Goal: Information Seeking & Learning: Learn about a topic

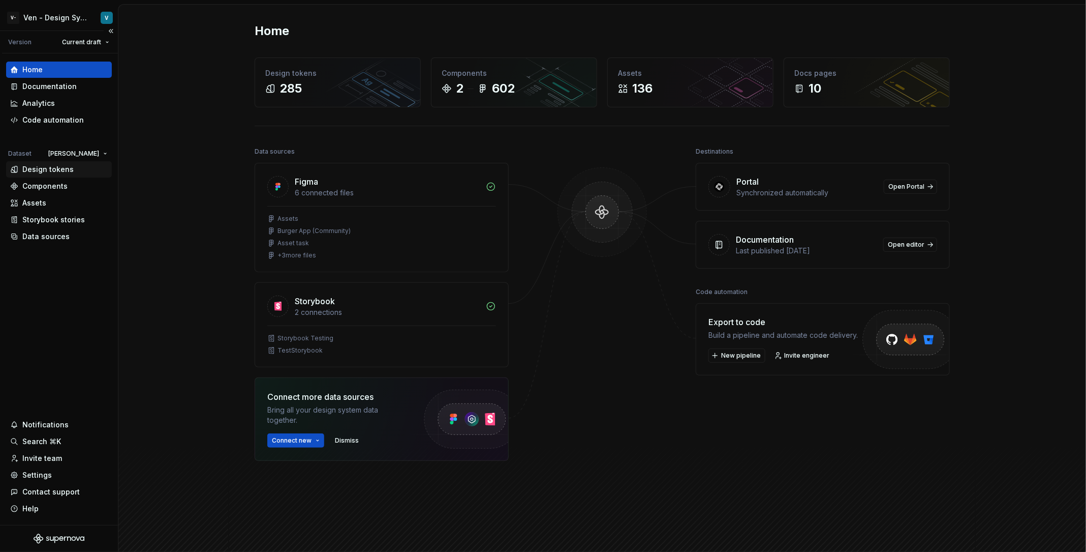
click at [61, 169] on div "Design tokens" at bounding box center [47, 169] width 51 height 10
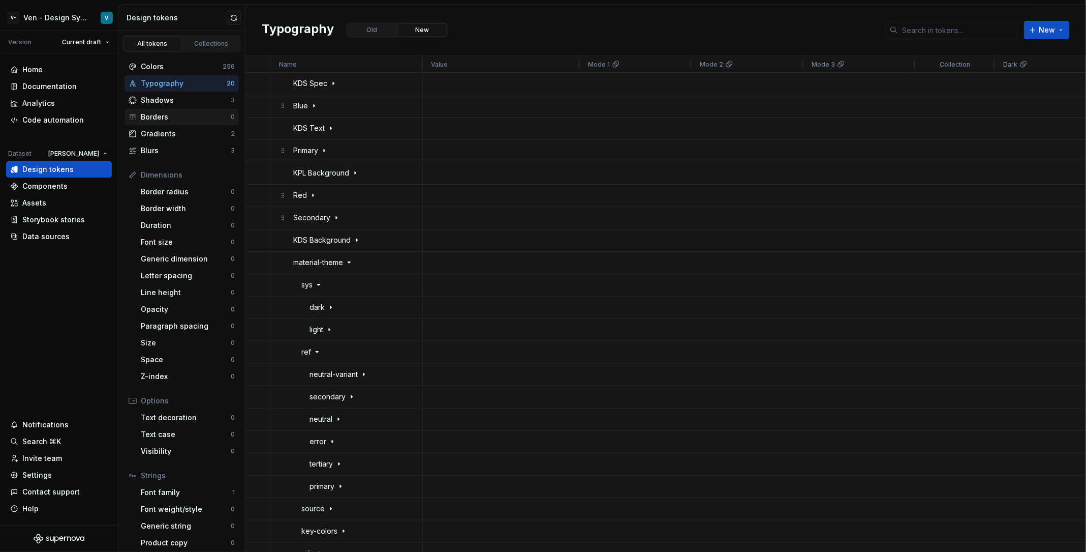
click at [176, 111] on div "Borders 0" at bounding box center [182, 117] width 114 height 16
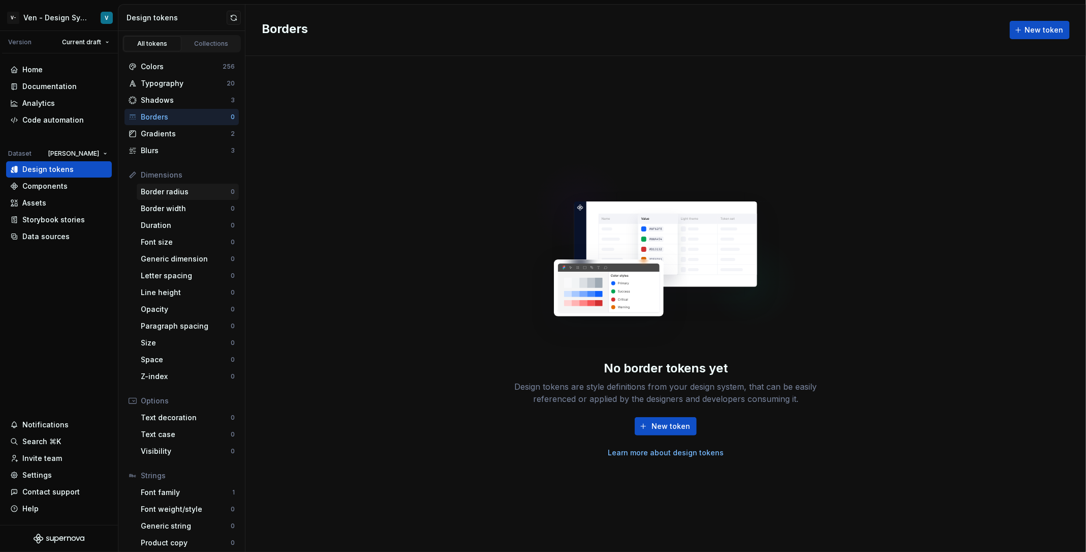
click at [194, 191] on div "Border radius" at bounding box center [186, 192] width 90 height 10
click at [181, 207] on div "Border width" at bounding box center [186, 208] width 90 height 10
click at [186, 191] on div "Border radius" at bounding box center [186, 192] width 90 height 10
click at [184, 218] on div "Duration 0" at bounding box center [188, 225] width 102 height 16
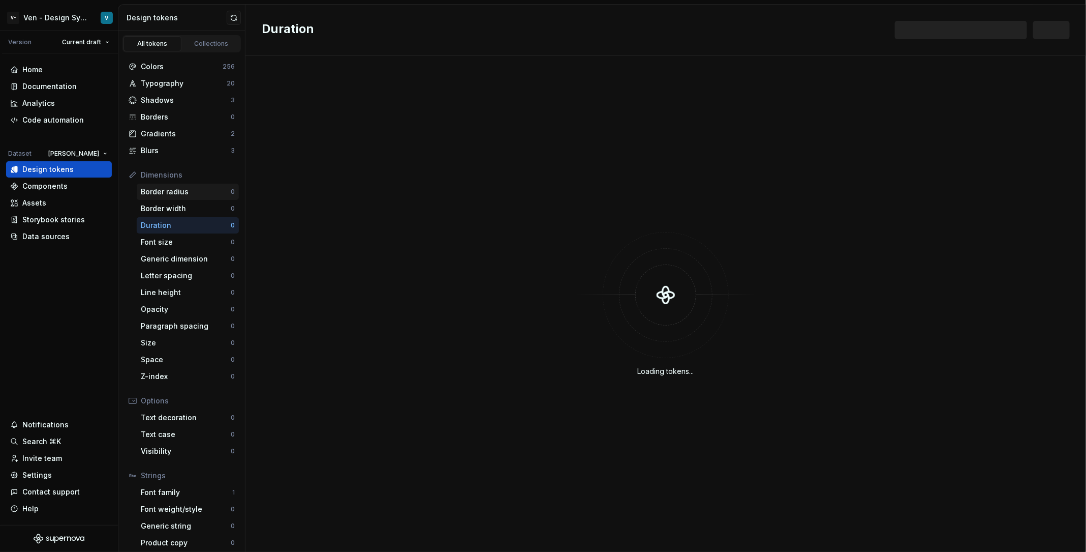
click at [180, 194] on div "Border radius" at bounding box center [186, 192] width 90 height 10
click at [201, 134] on div "Gradients" at bounding box center [186, 134] width 90 height 10
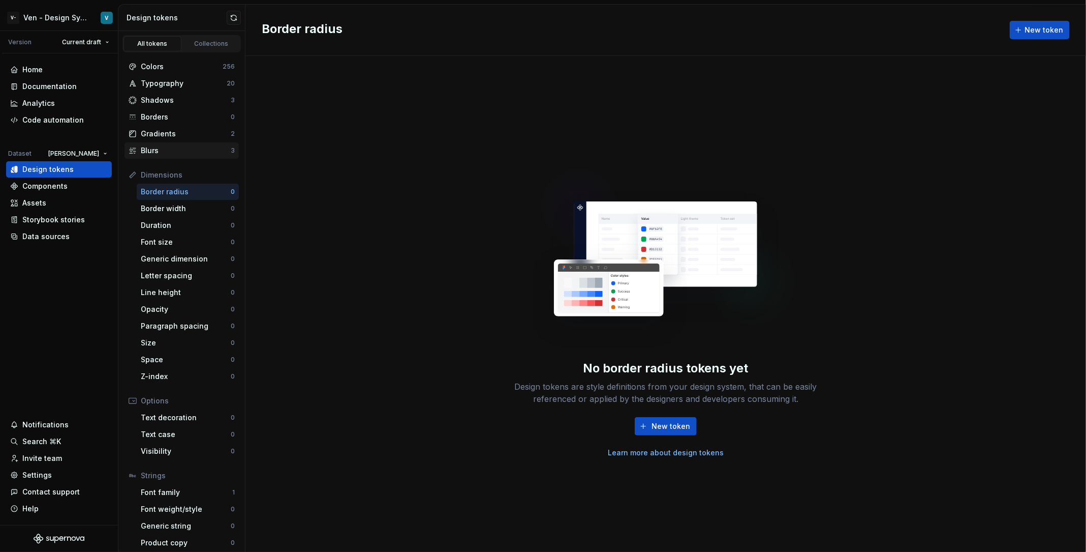
click at [202, 145] on div "Blurs" at bounding box center [186, 150] width 90 height 10
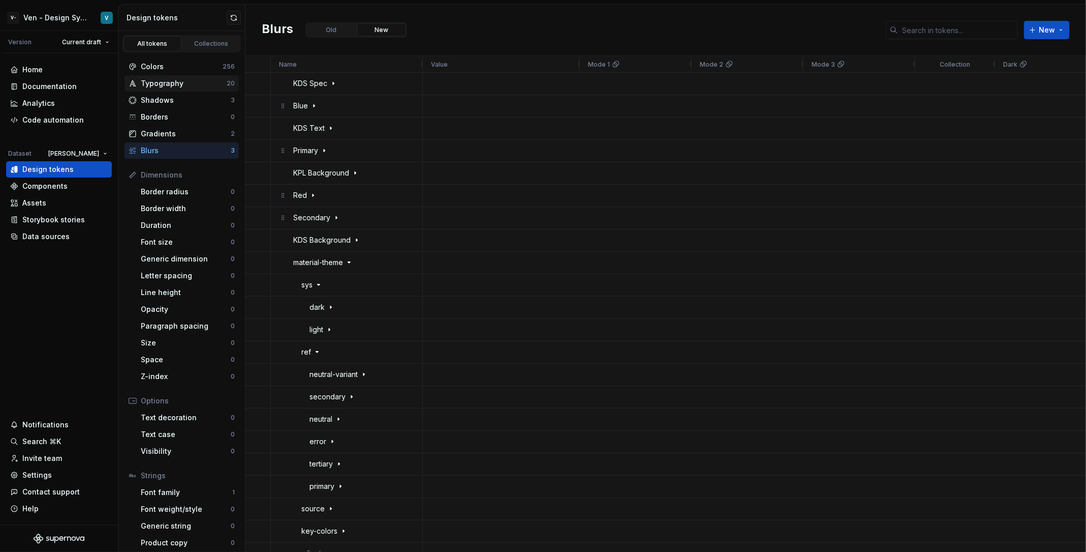
click at [189, 78] on div "Typography" at bounding box center [184, 83] width 86 height 10
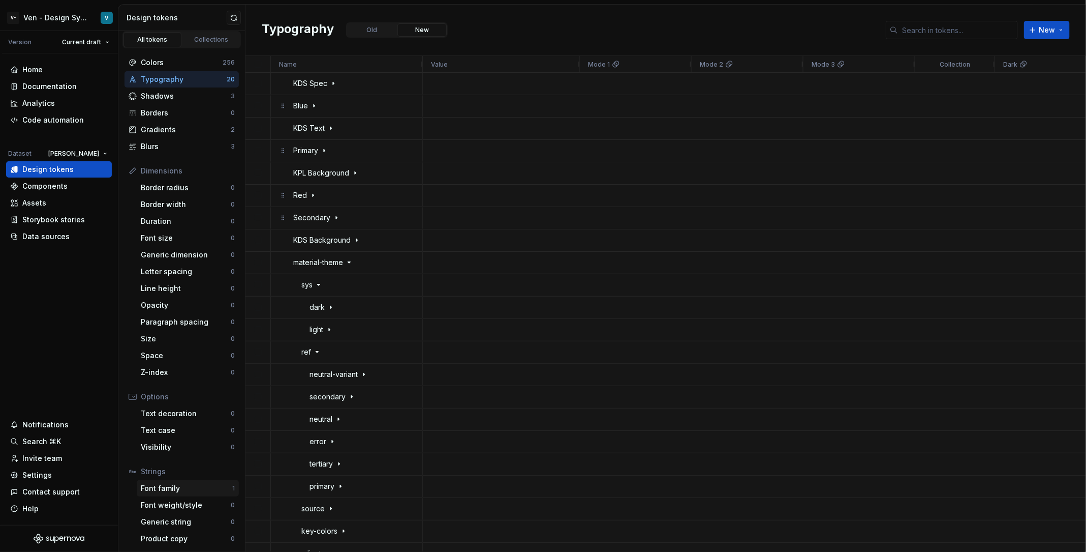
click at [197, 493] on div "Font family 1" at bounding box center [188, 488] width 102 height 16
click at [69, 236] on div "Data sources" at bounding box center [59, 236] width 98 height 10
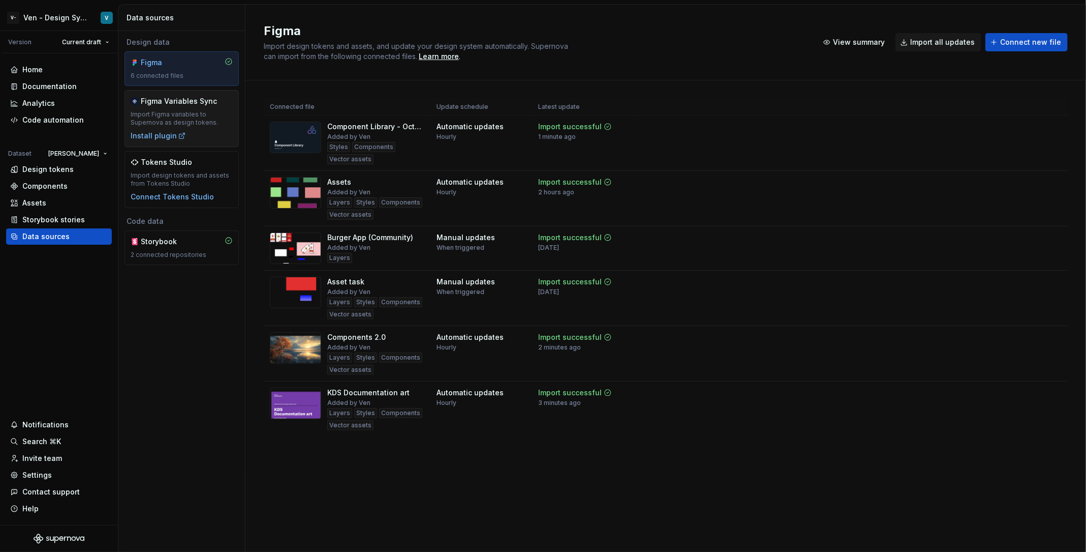
click at [219, 126] on div "Import Figma variables to Supernova as design tokens." at bounding box center [182, 118] width 102 height 16
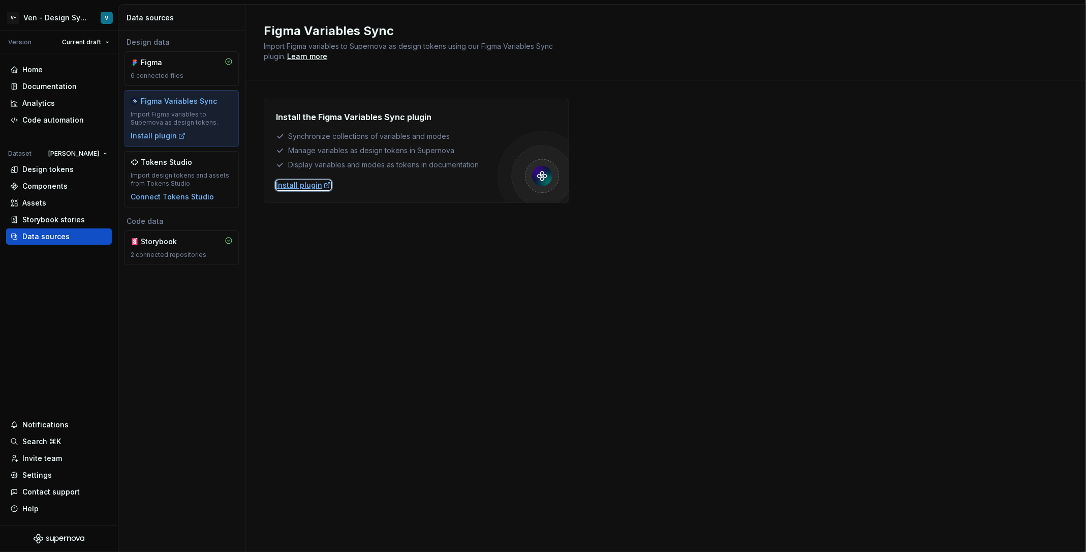
click at [287, 182] on div "Install plugin" at bounding box center [303, 185] width 55 height 10
click at [178, 260] on div "Storybook 2 connected repositories" at bounding box center [182, 247] width 114 height 35
click at [183, 61] on div "Figma" at bounding box center [165, 62] width 49 height 10
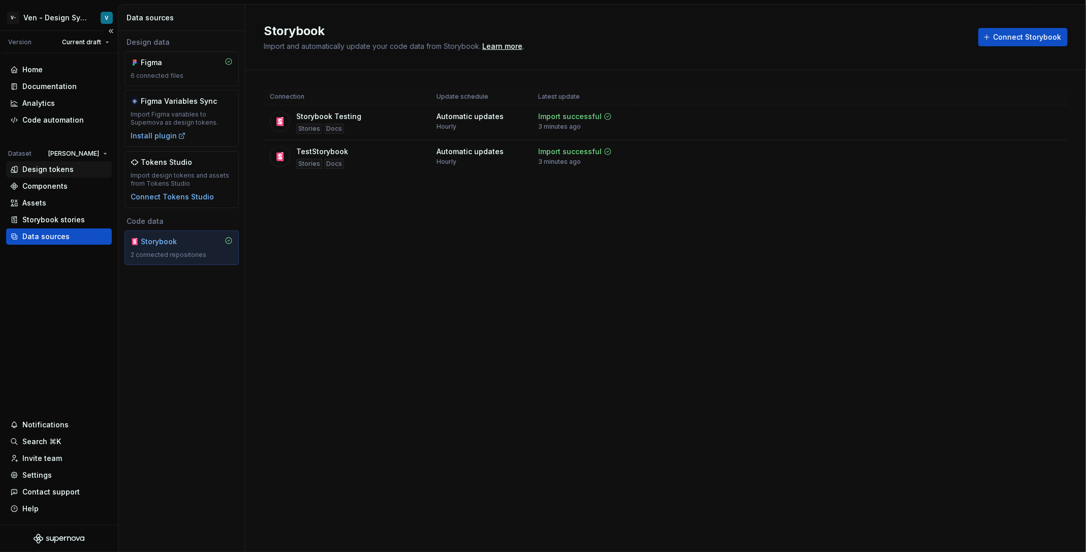
click at [55, 176] on div "Design tokens" at bounding box center [59, 169] width 106 height 16
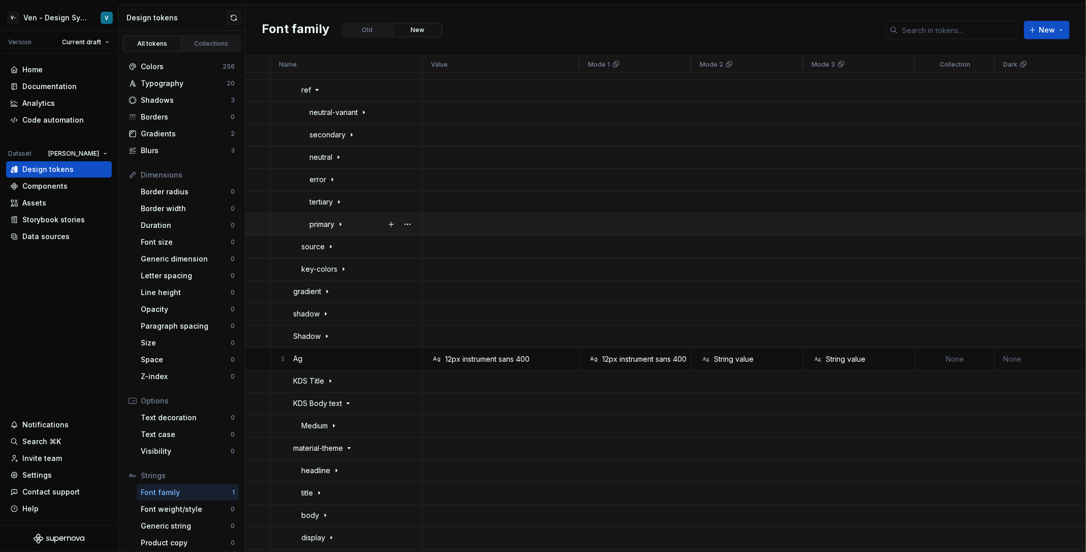
scroll to position [282, 0]
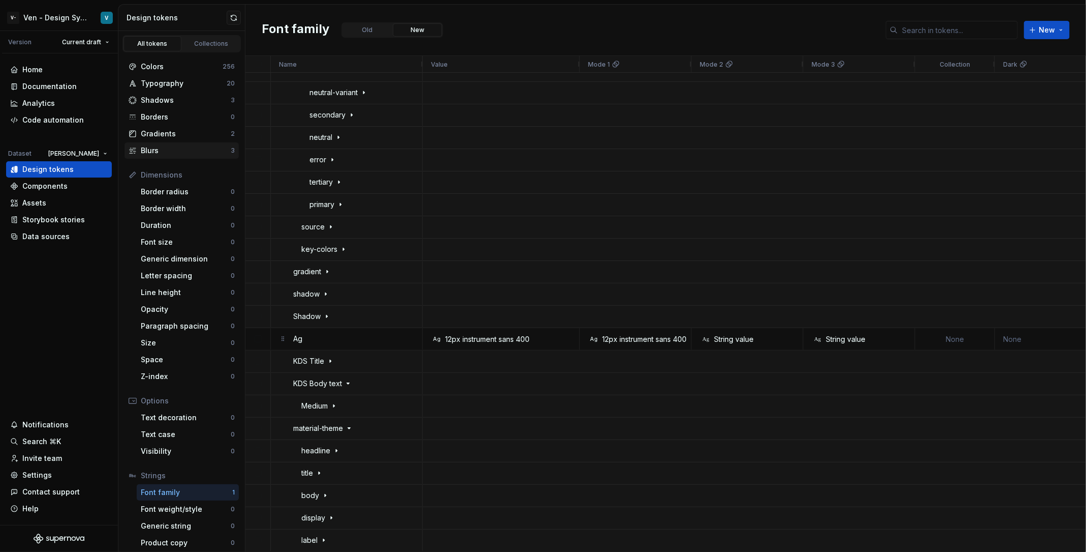
click at [170, 152] on div "Blurs" at bounding box center [186, 150] width 90 height 10
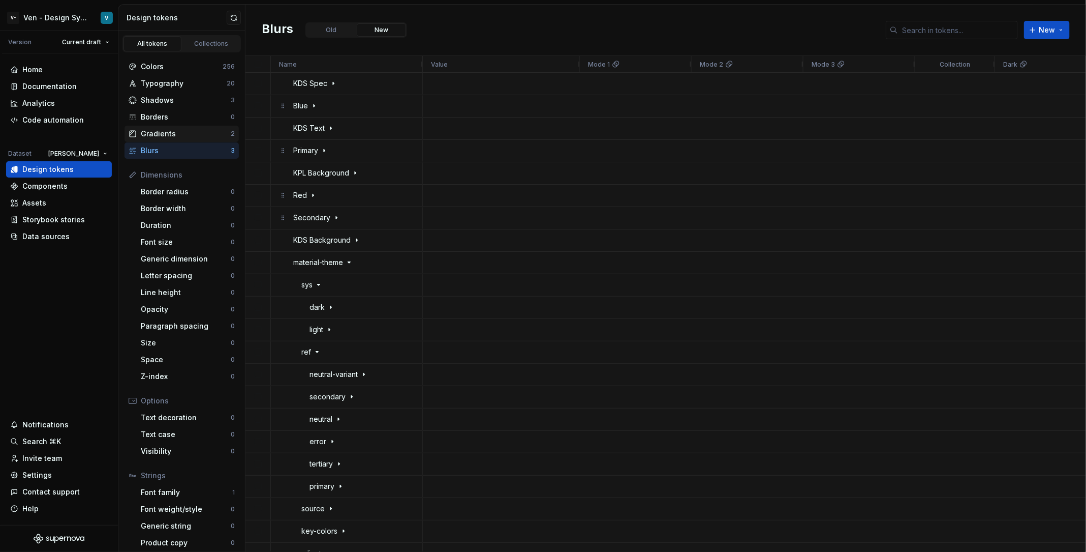
click at [185, 130] on div "Gradients" at bounding box center [186, 134] width 90 height 10
click at [352, 34] on button "Old" at bounding box center [358, 29] width 49 height 13
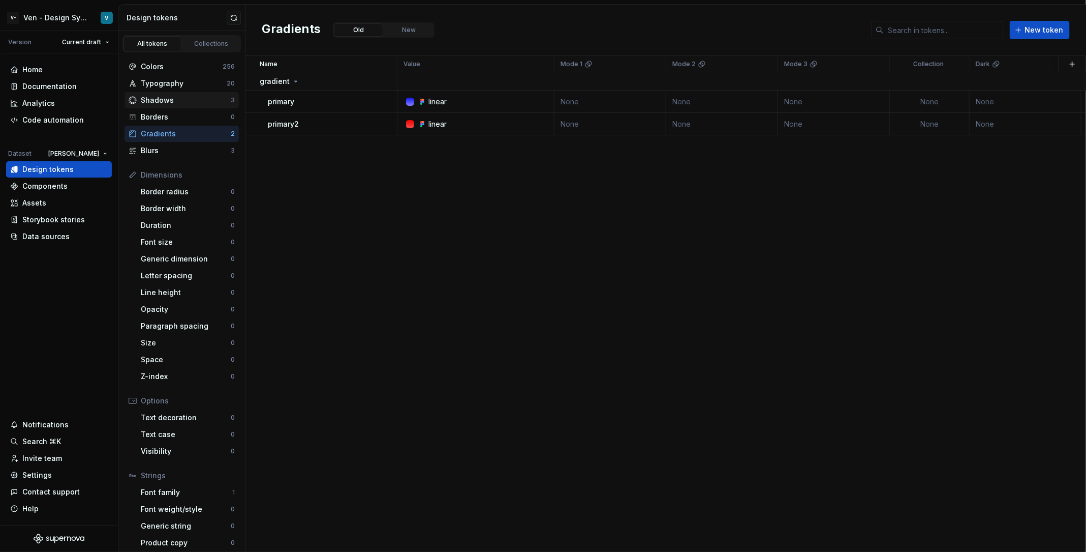
click at [164, 99] on div "Shadows" at bounding box center [186, 100] width 90 height 10
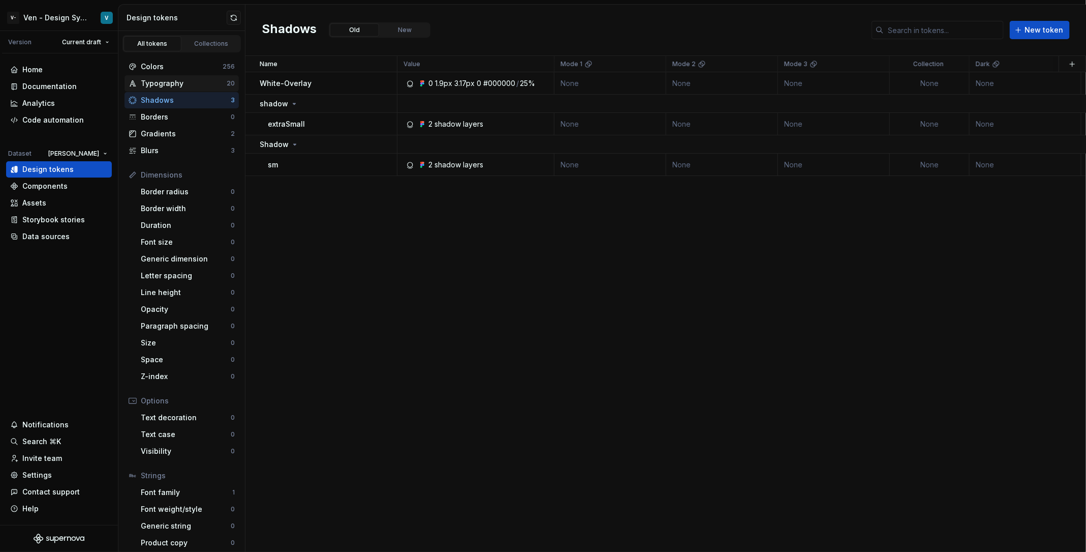
click at [182, 82] on div "Typography" at bounding box center [184, 83] width 86 height 10
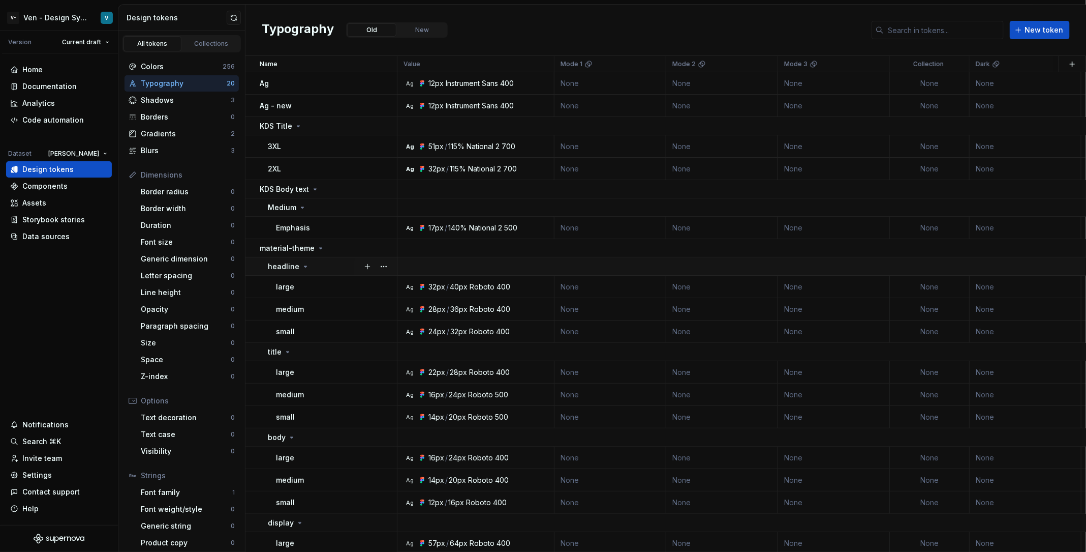
scroll to position [132, 0]
click at [61, 21] on html "V- Ven - Design System Test V Version Current draft Home Documentation Analytic…" at bounding box center [543, 276] width 1086 height 552
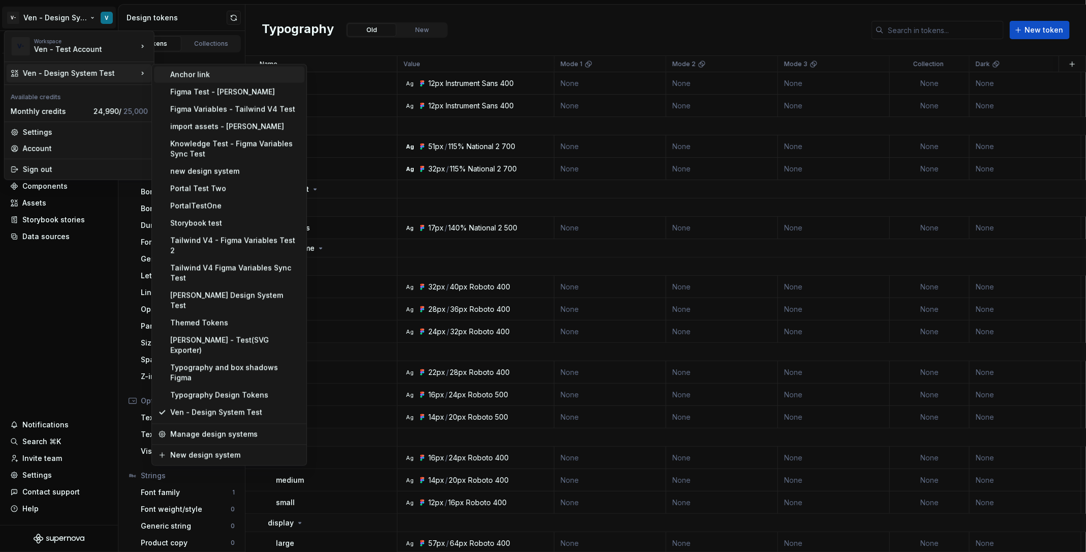
click at [213, 71] on div "Anchor link" at bounding box center [235, 75] width 130 height 10
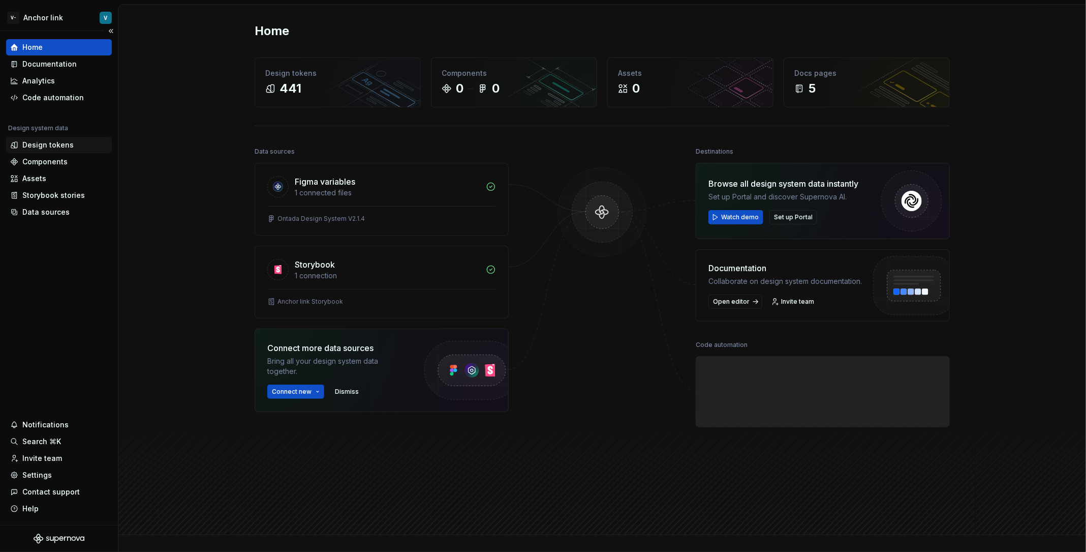
click at [63, 142] on div "Design tokens" at bounding box center [47, 145] width 51 height 10
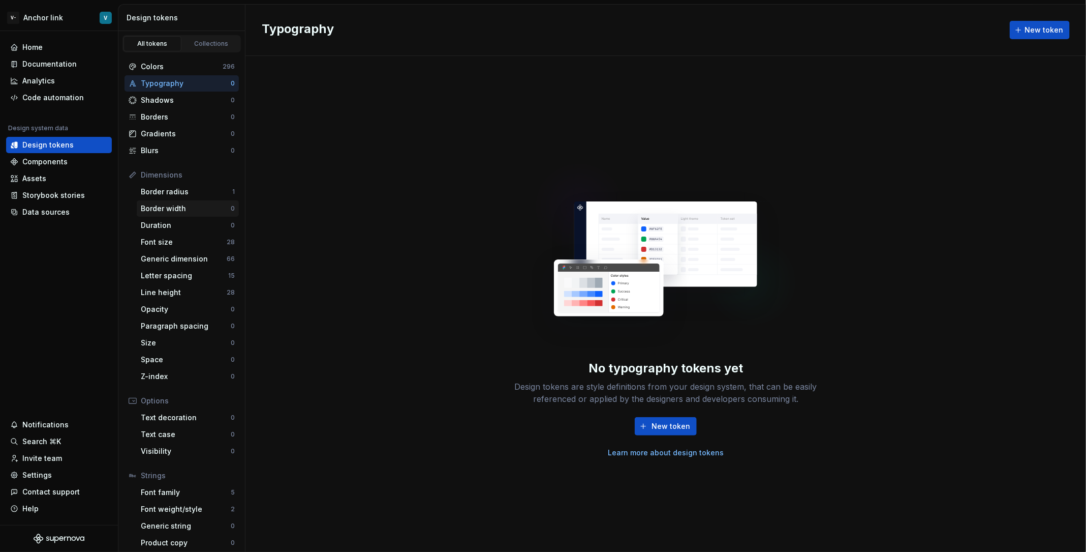
click at [198, 207] on div "Border width" at bounding box center [186, 208] width 90 height 10
click at [194, 191] on div "Border radius" at bounding box center [187, 192] width 92 height 10
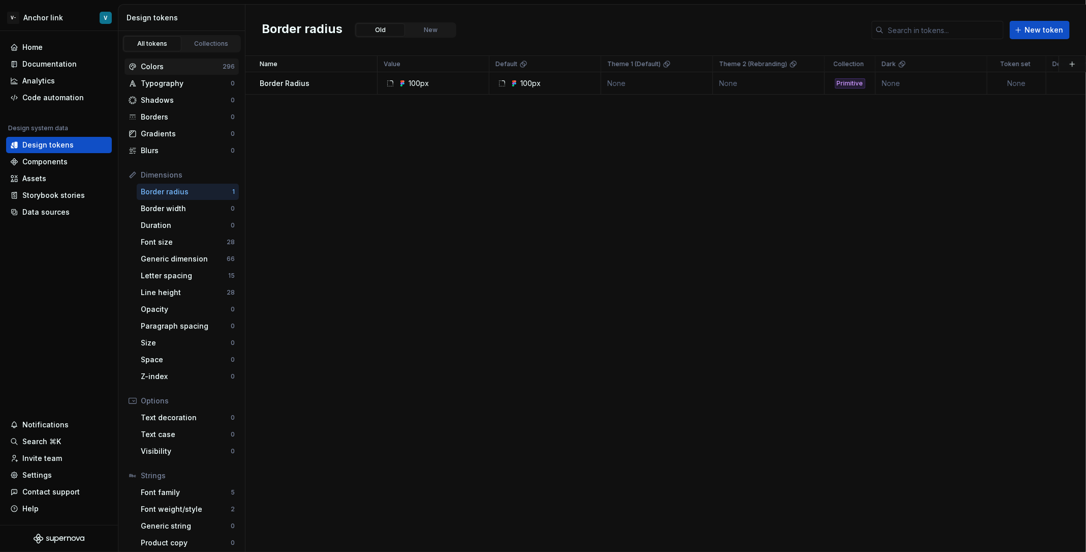
click at [189, 64] on div "Colors" at bounding box center [182, 67] width 82 height 10
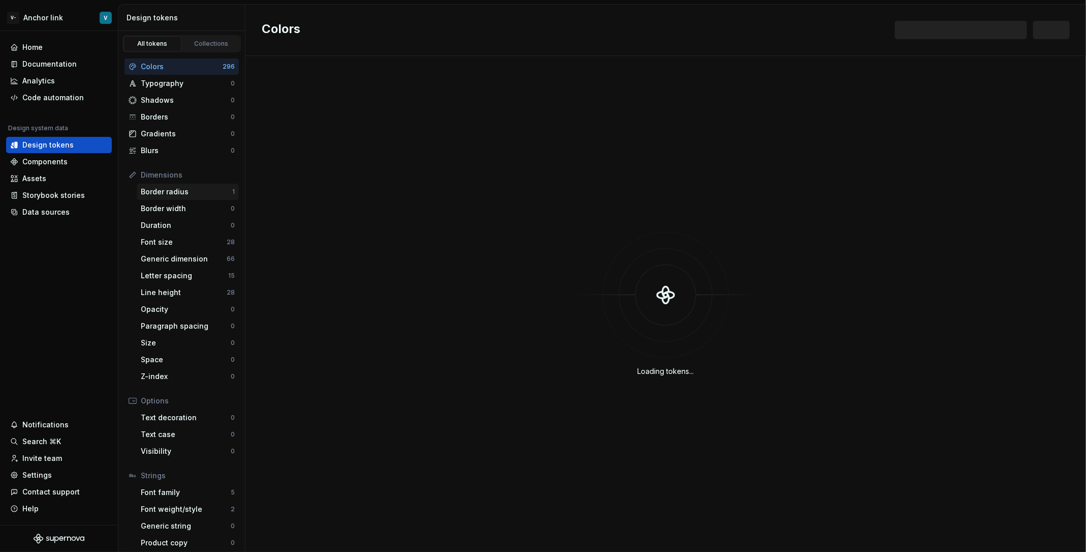
click at [194, 189] on div "Border radius" at bounding box center [187, 192] width 92 height 10
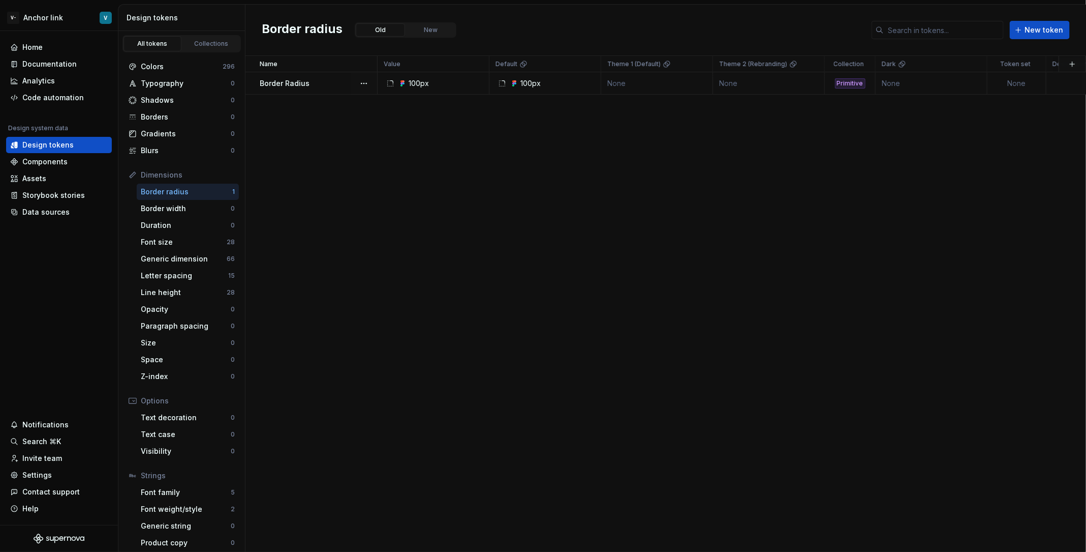
click at [1064, 84] on td at bounding box center [1098, 83] width 102 height 22
click at [360, 83] on button "button" at bounding box center [364, 83] width 14 height 14
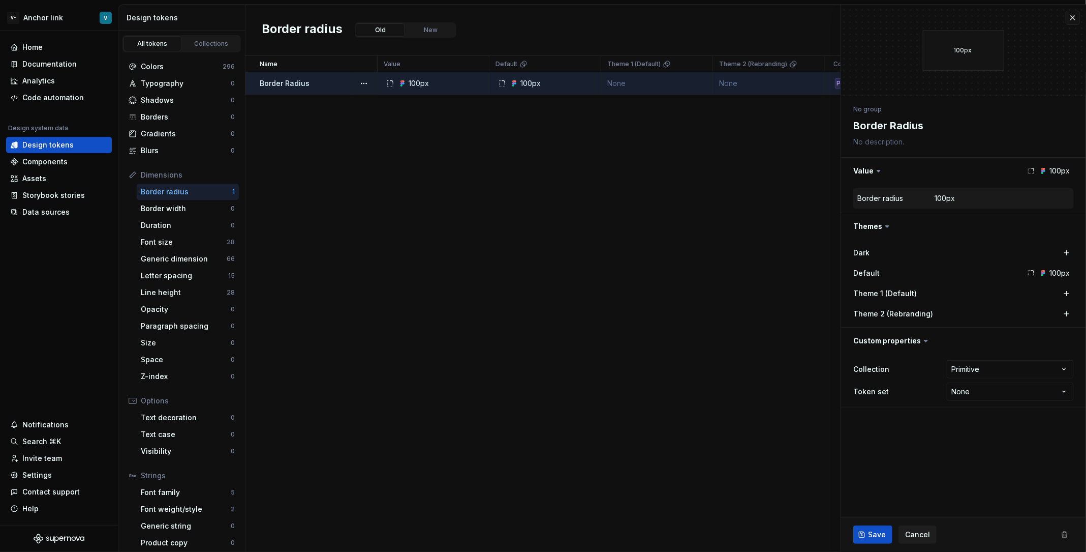
click at [371, 76] on div at bounding box center [364, 83] width 26 height 22
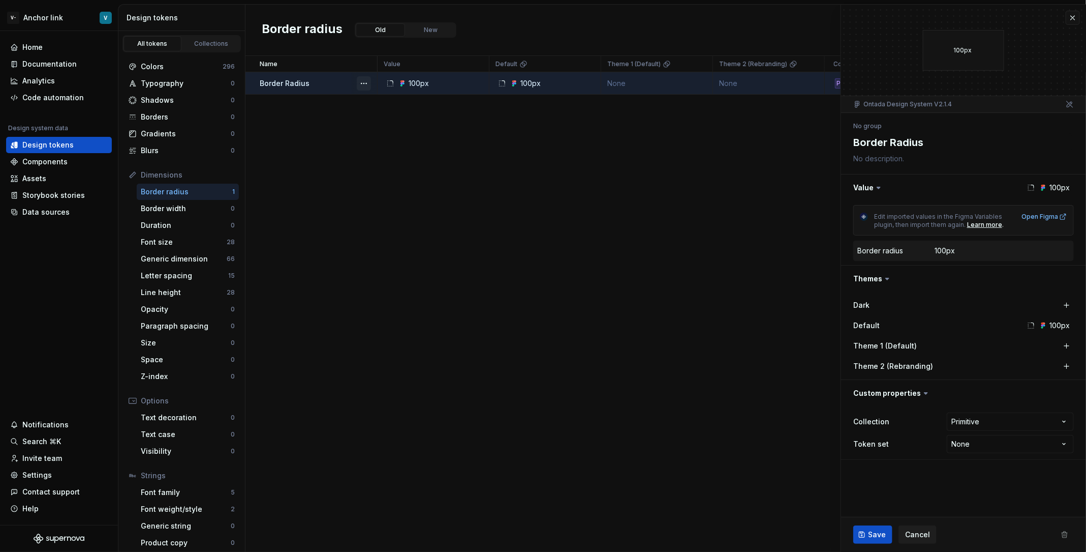
click at [365, 84] on button "button" at bounding box center [364, 83] width 14 height 14
type textarea "*"
click at [365, 78] on button "button" at bounding box center [364, 83] width 14 height 14
click at [373, 238] on html "V- Anchor link V Home Documentation Analytics Code automation Design system dat…" at bounding box center [543, 276] width 1086 height 552
click at [49, 19] on html "V- Anchor link V Home Documentation Analytics Code automation Design system dat…" at bounding box center [543, 276] width 1086 height 552
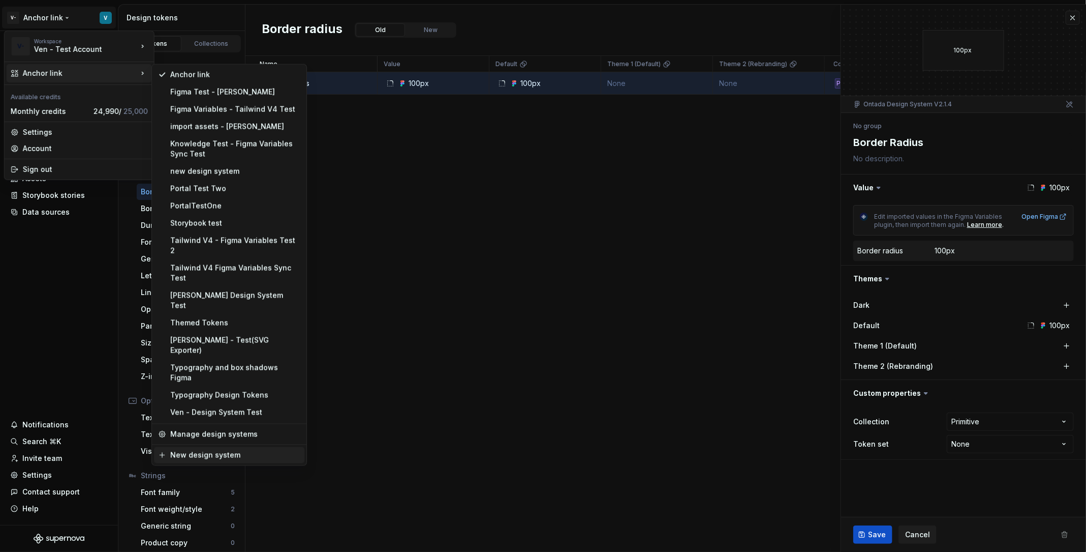
click at [230, 450] on div "New design system" at bounding box center [235, 455] width 130 height 10
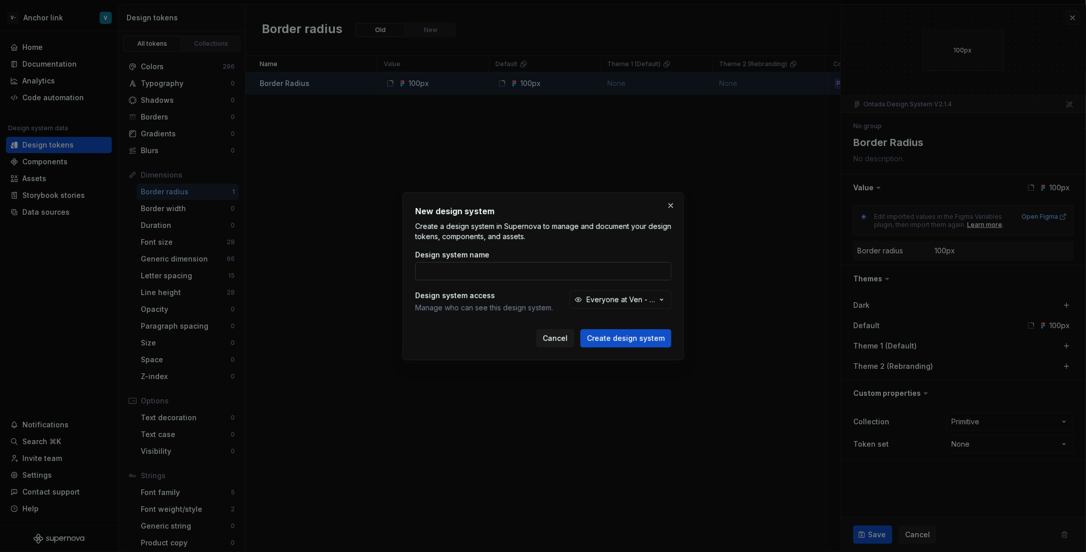
click at [443, 279] on input "Design system name" at bounding box center [543, 271] width 256 height 18
type input "New Border Radius Test"
click at [621, 342] on span "Create design system" at bounding box center [626, 338] width 78 height 10
type textarea "*"
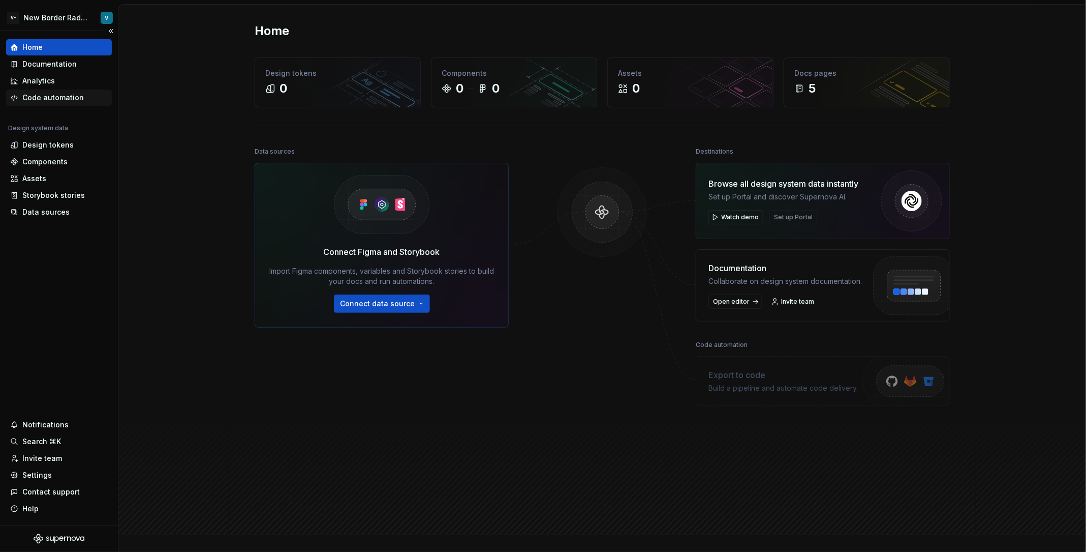
click at [38, 101] on div "Code automation" at bounding box center [53, 98] width 62 height 10
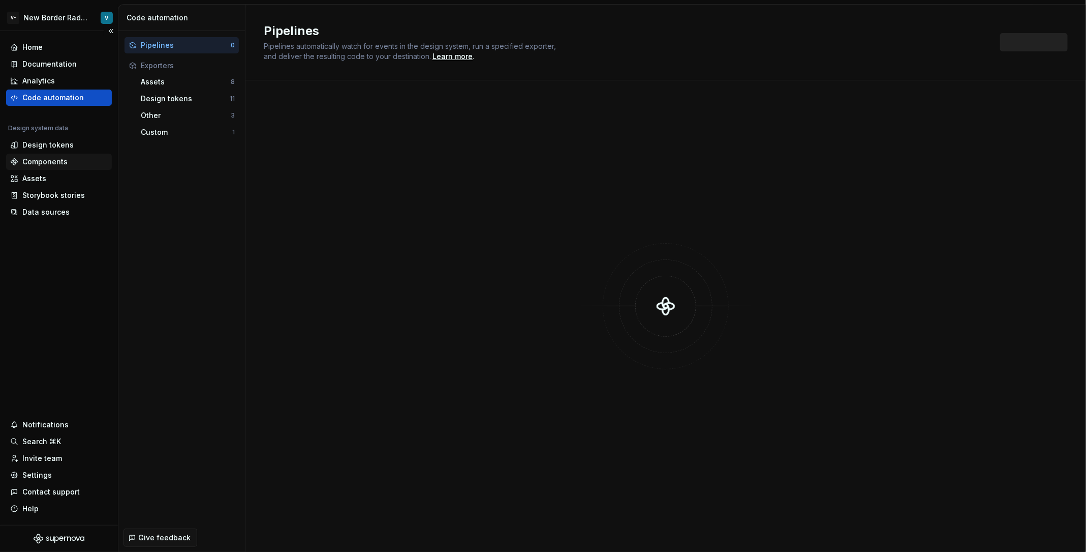
click at [47, 154] on div "Components" at bounding box center [59, 162] width 106 height 16
click at [62, 23] on html "V- New Border Radius Test V Home Documentation Analytics Code automation Design…" at bounding box center [543, 276] width 1086 height 552
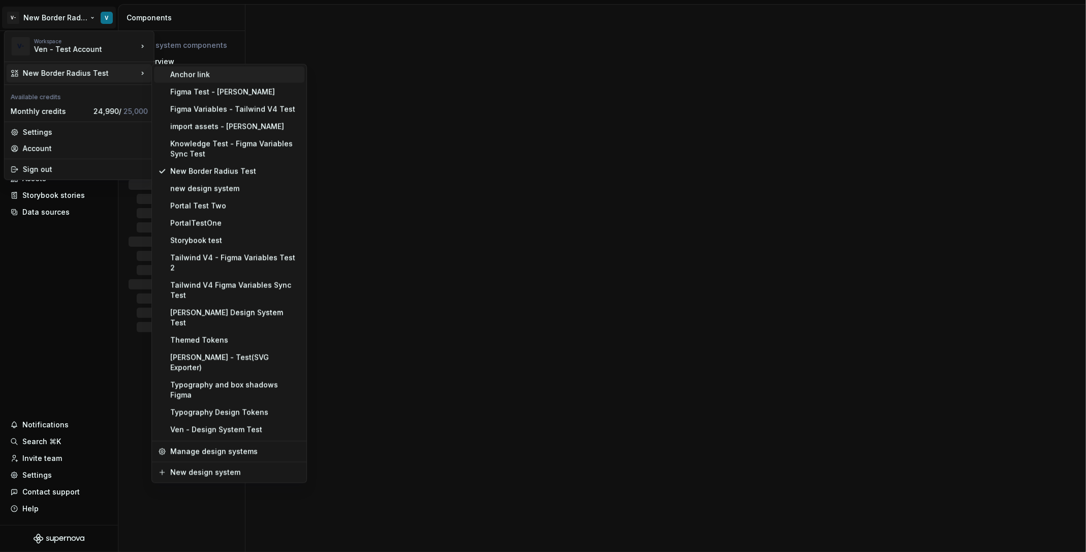
click at [172, 80] on div "Anchor link" at bounding box center [229, 75] width 150 height 16
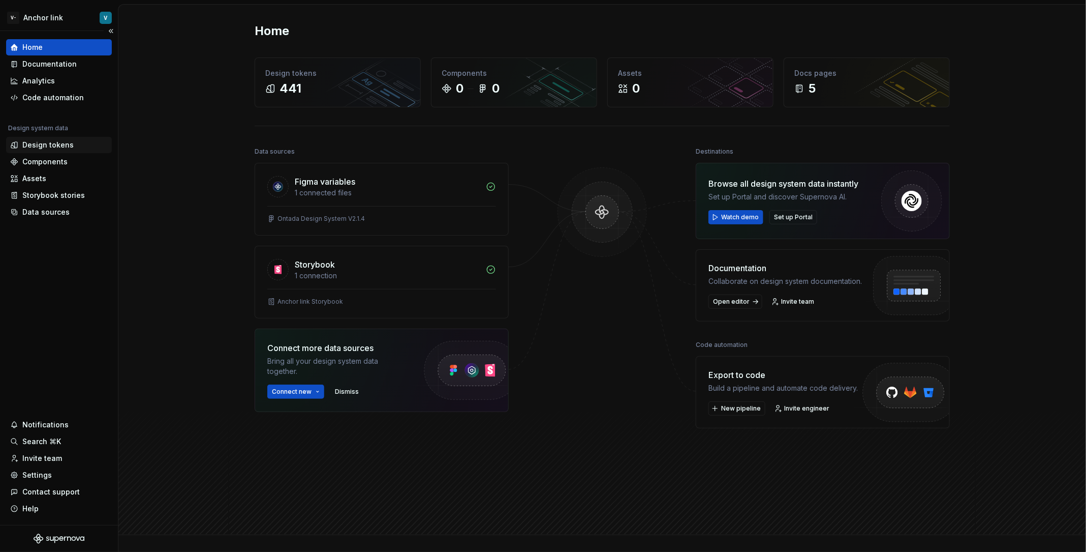
click at [52, 143] on div "Design tokens" at bounding box center [47, 145] width 51 height 10
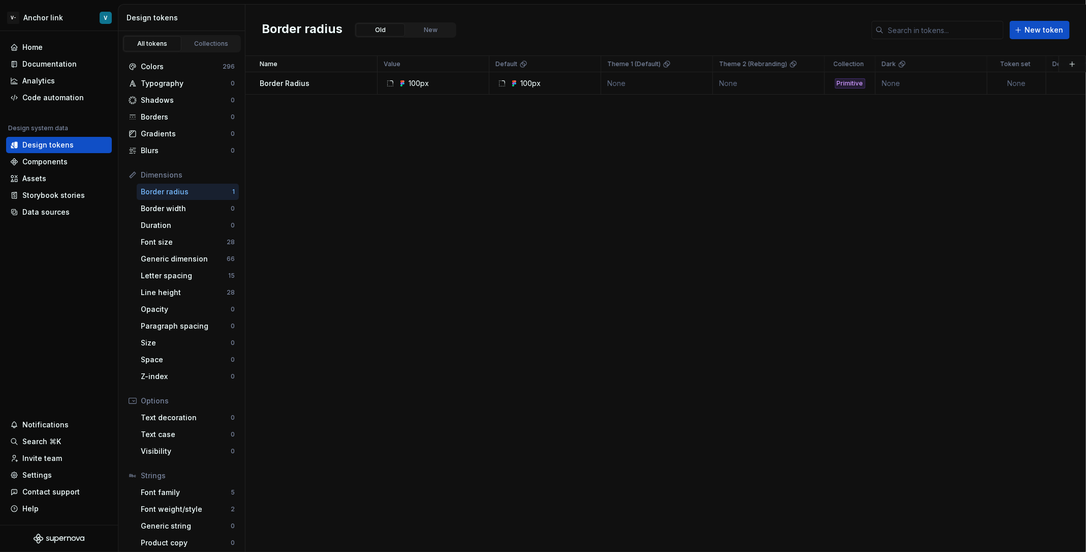
click at [184, 194] on div "Border radius" at bounding box center [187, 192] width 92 height 10
click at [417, 34] on button "New" at bounding box center [430, 29] width 49 height 13
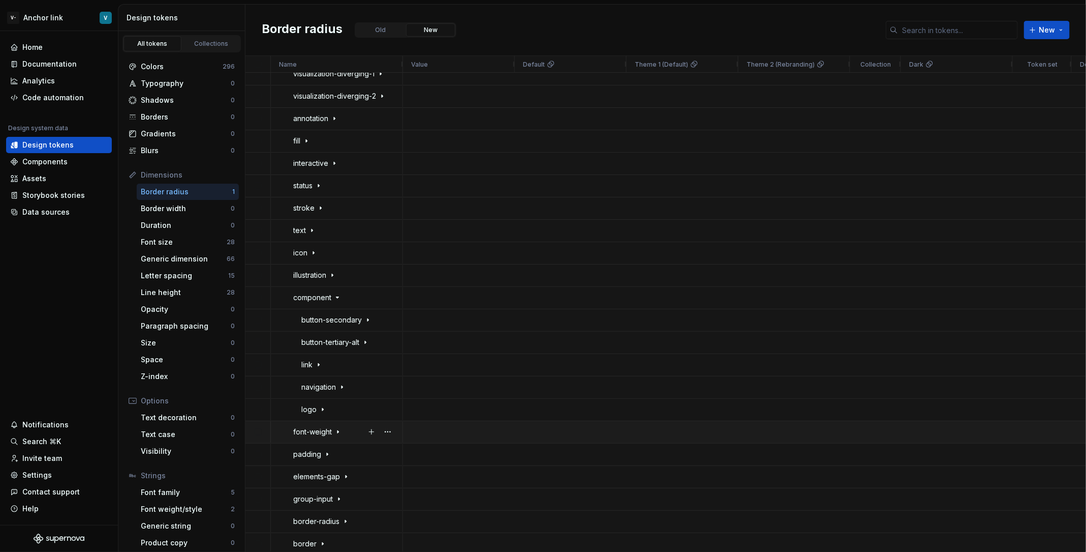
scroll to position [550, 0]
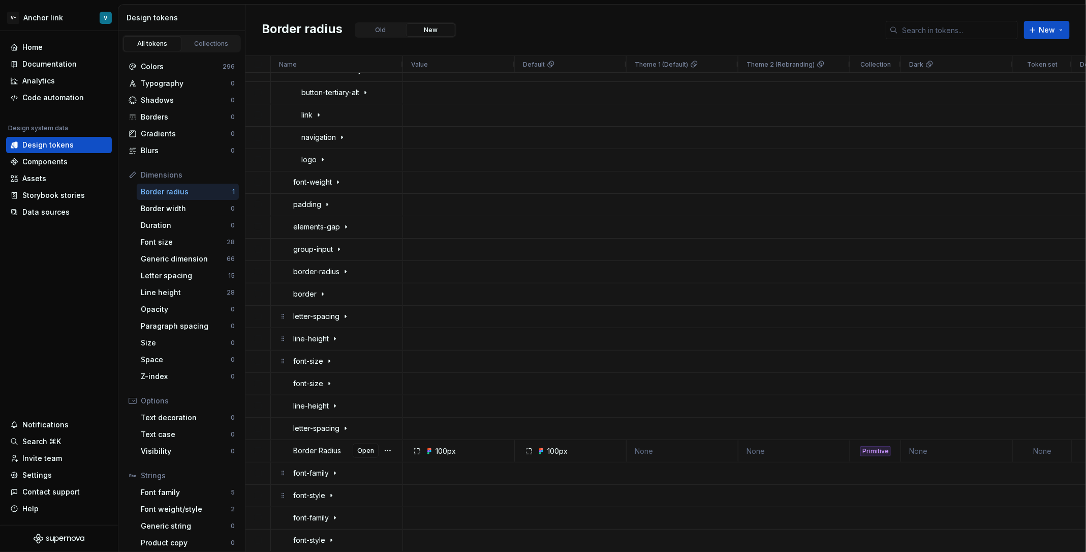
click at [317, 445] on p "Border Radius" at bounding box center [317, 450] width 48 height 20
click at [347, 268] on icon at bounding box center [346, 271] width 8 height 8
click at [344, 269] on icon at bounding box center [346, 271] width 8 height 8
click at [353, 273] on div "border-radius" at bounding box center [344, 271] width 102 height 20
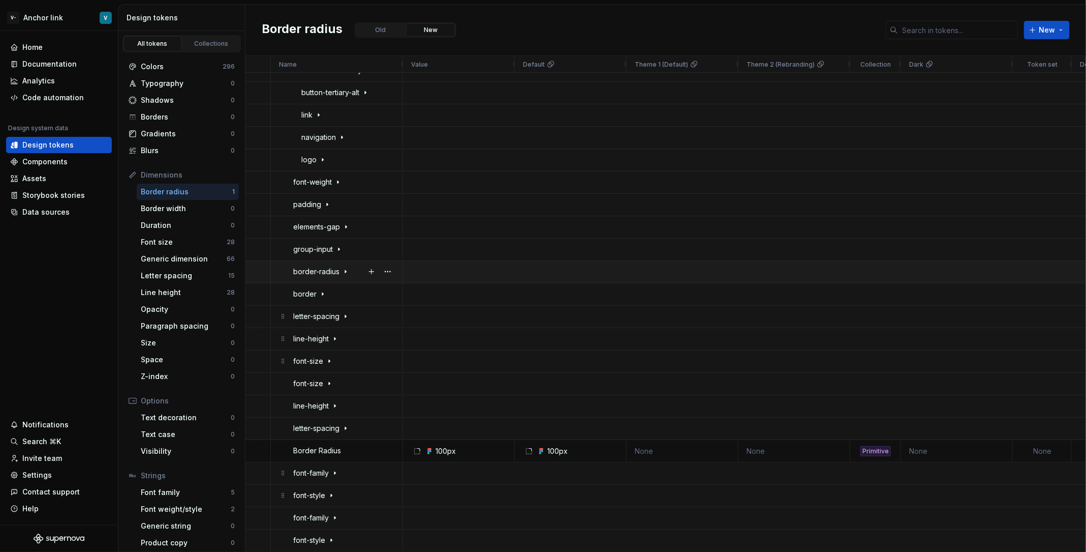
click at [353, 273] on div "border-radius" at bounding box center [344, 271] width 102 height 20
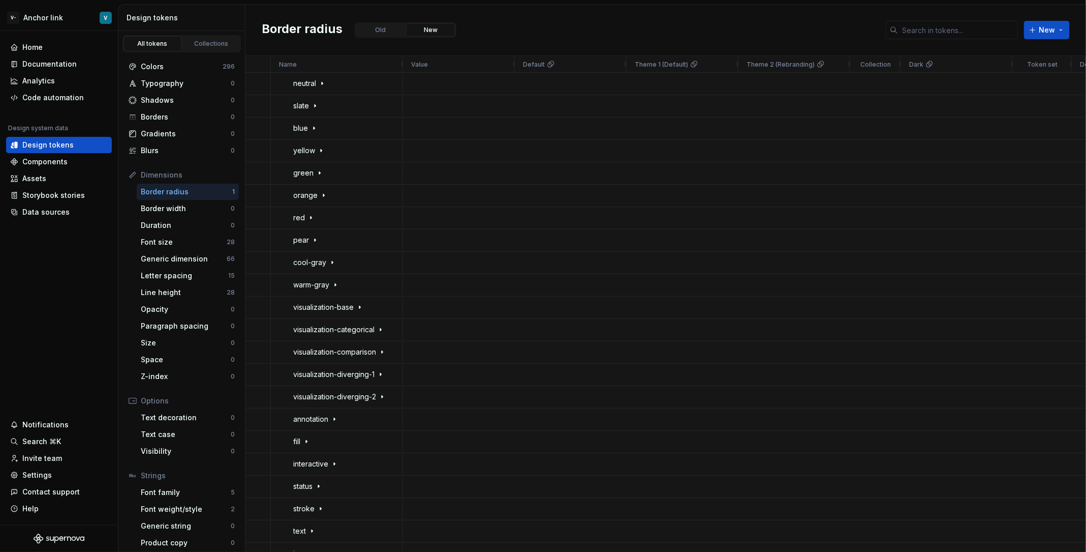
click at [206, 191] on div "Border radius" at bounding box center [187, 192] width 92 height 10
click at [384, 26] on button "Old" at bounding box center [380, 29] width 49 height 13
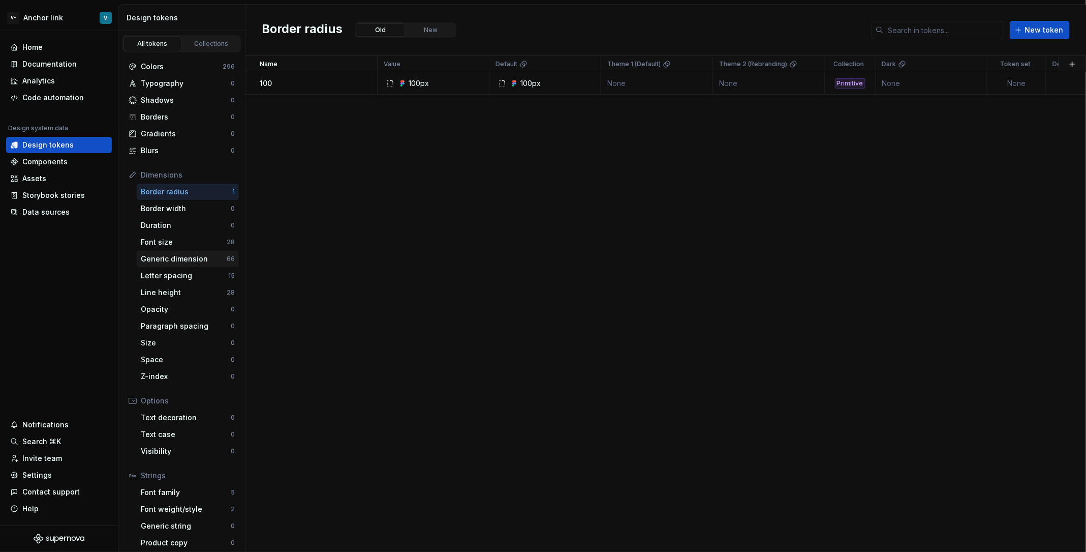
click at [179, 252] on div "Generic dimension 66" at bounding box center [188, 259] width 102 height 16
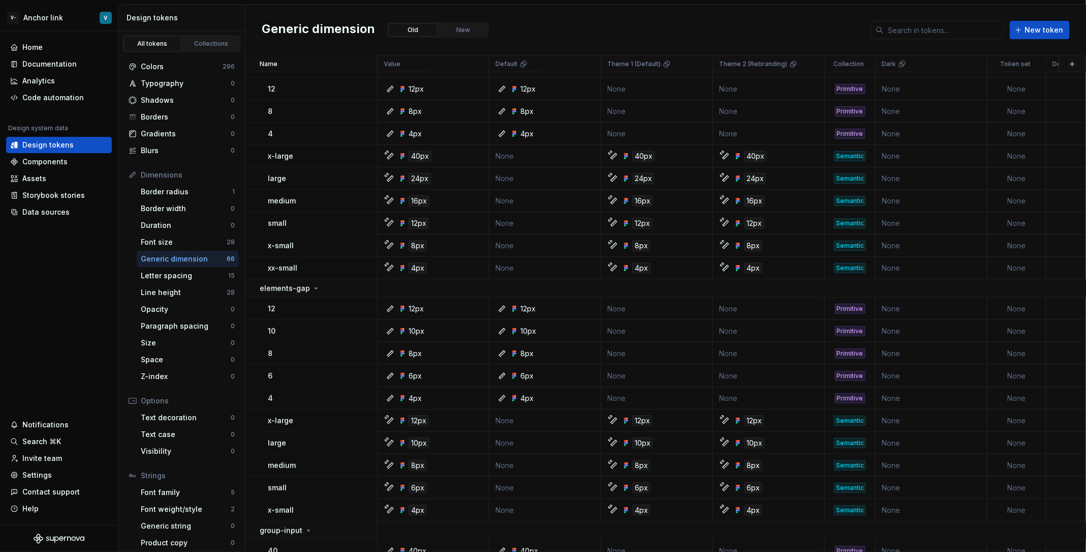
scroll to position [728, 0]
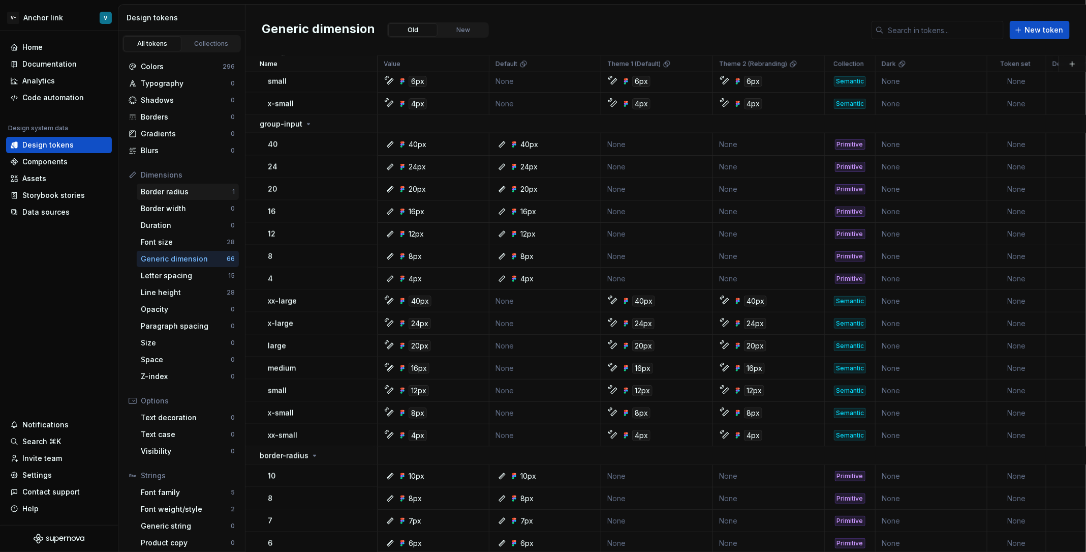
click at [178, 196] on div "Border radius" at bounding box center [187, 192] width 92 height 10
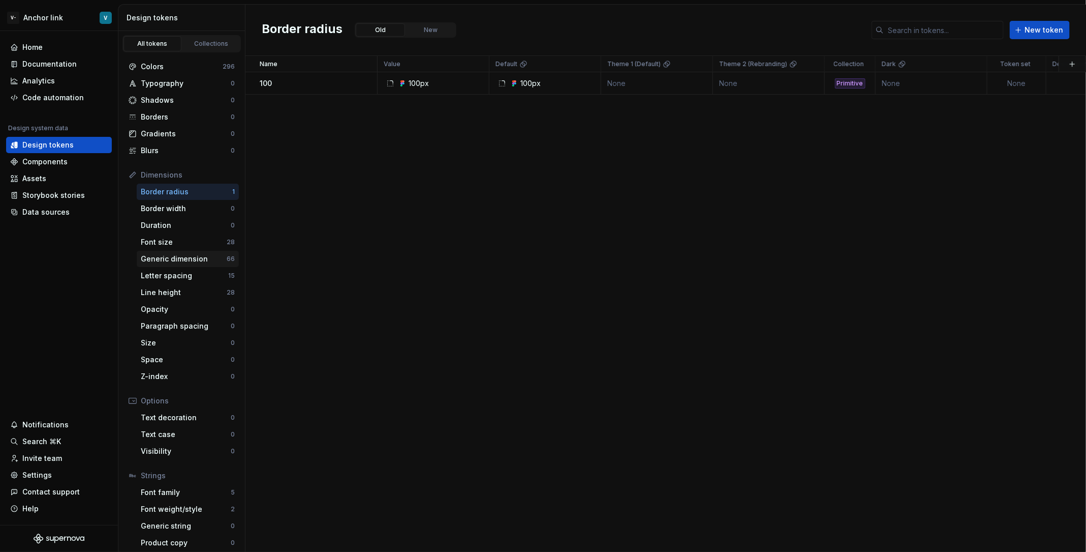
click at [200, 255] on div "Generic dimension" at bounding box center [184, 259] width 86 height 10
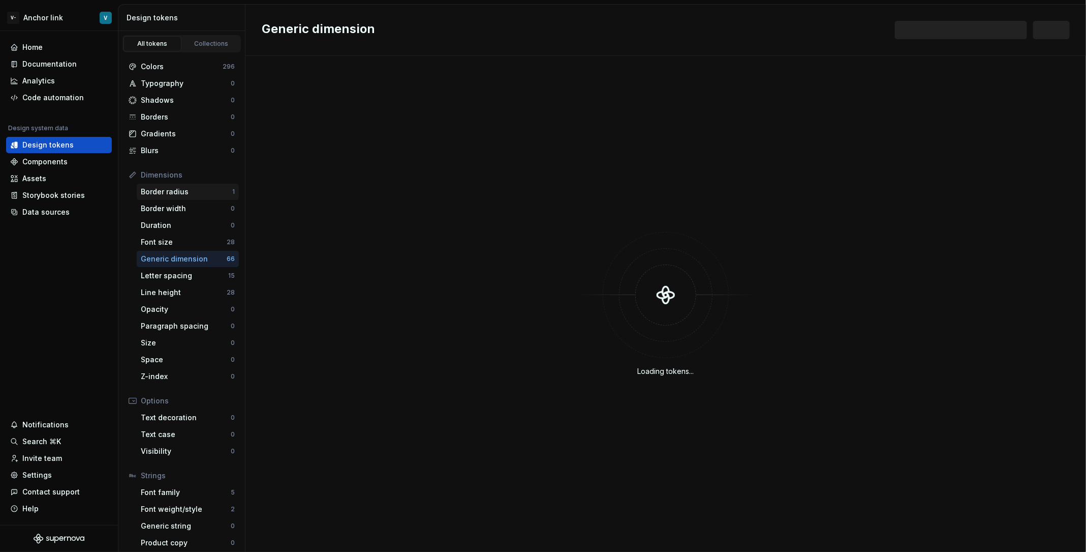
click at [166, 190] on div "Border radius" at bounding box center [187, 192] width 92 height 10
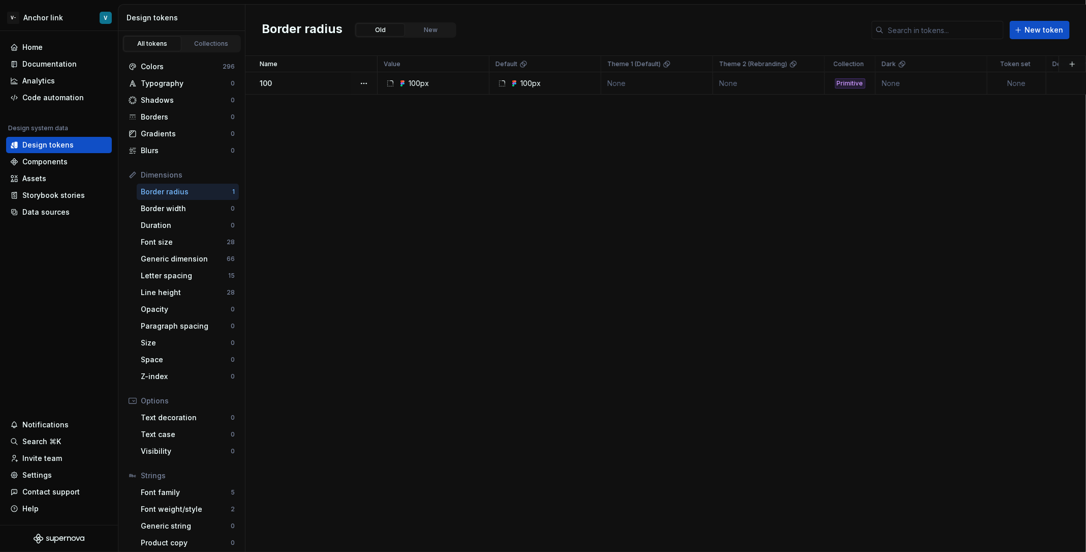
click at [409, 85] on div "100px" at bounding box center [419, 83] width 20 height 10
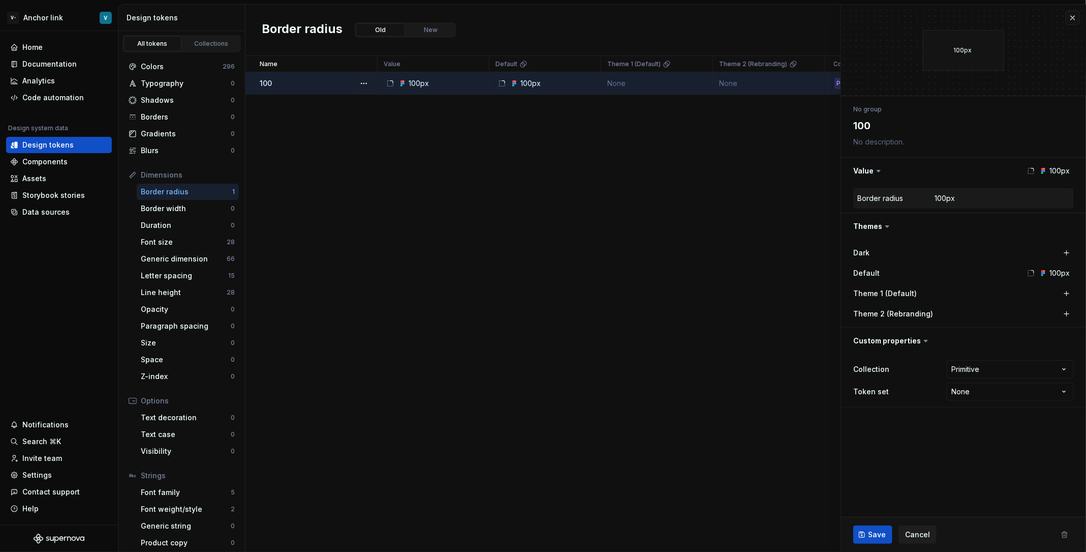
type textarea "*"
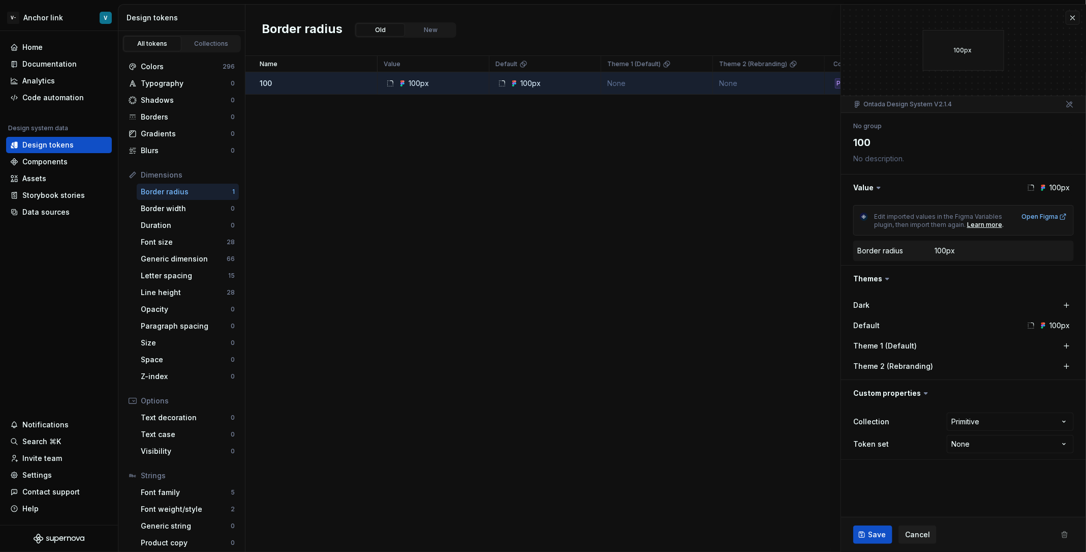
click at [211, 31] on div "All tokens Collections" at bounding box center [181, 41] width 127 height 21
click at [213, 42] on div "Collections" at bounding box center [211, 44] width 51 height 8
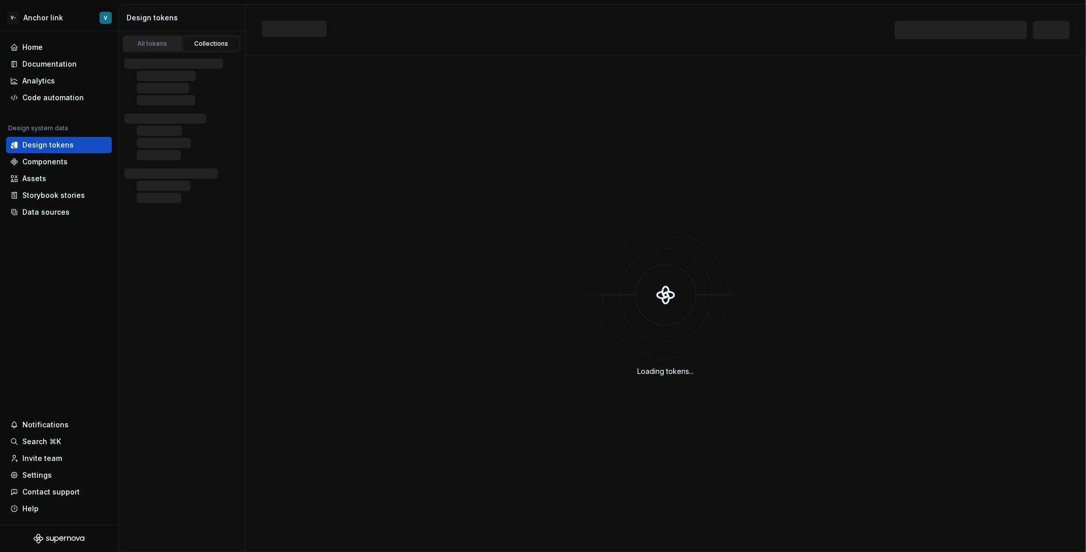
click at [159, 40] on div "All tokens" at bounding box center [152, 44] width 51 height 8
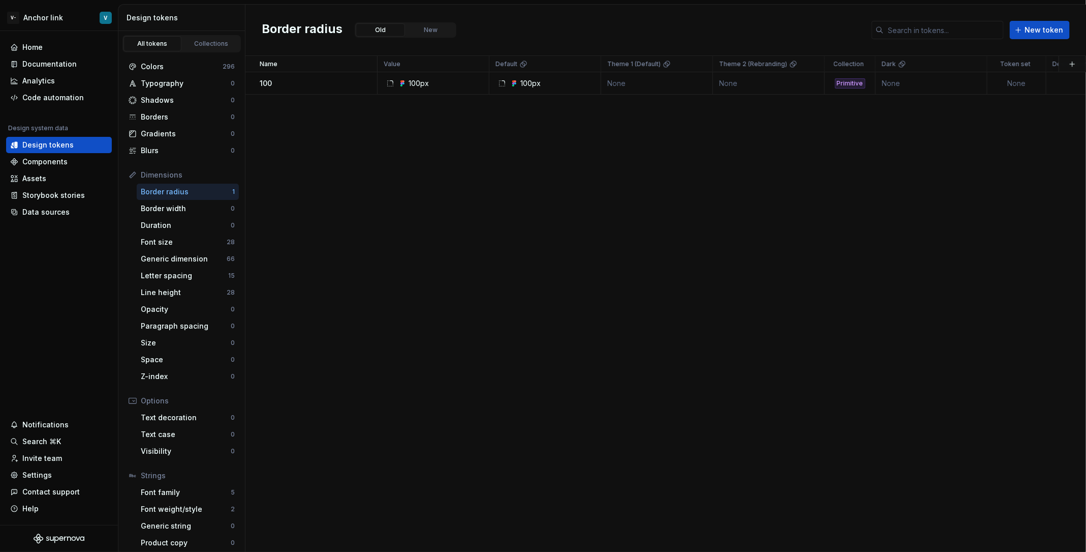
scroll to position [4, 0]
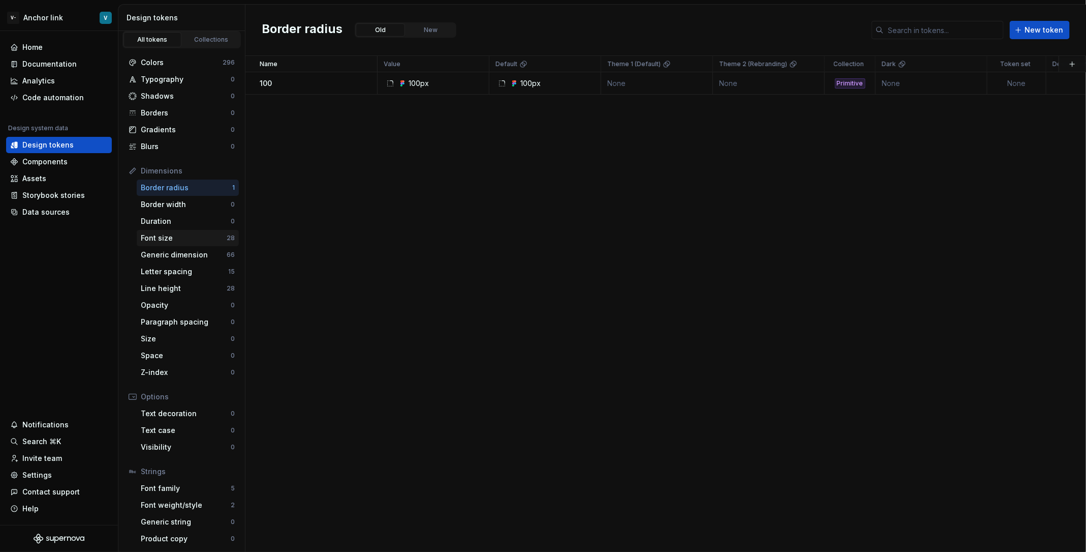
click at [218, 233] on div "Font size" at bounding box center [184, 238] width 86 height 10
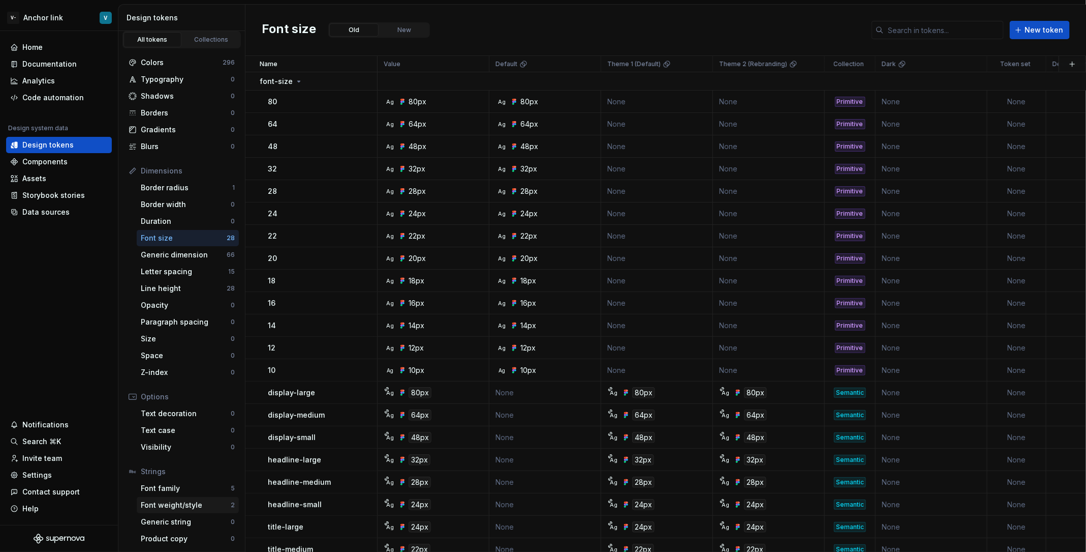
click at [192, 509] on div "Font weight/style 2" at bounding box center [188, 505] width 102 height 16
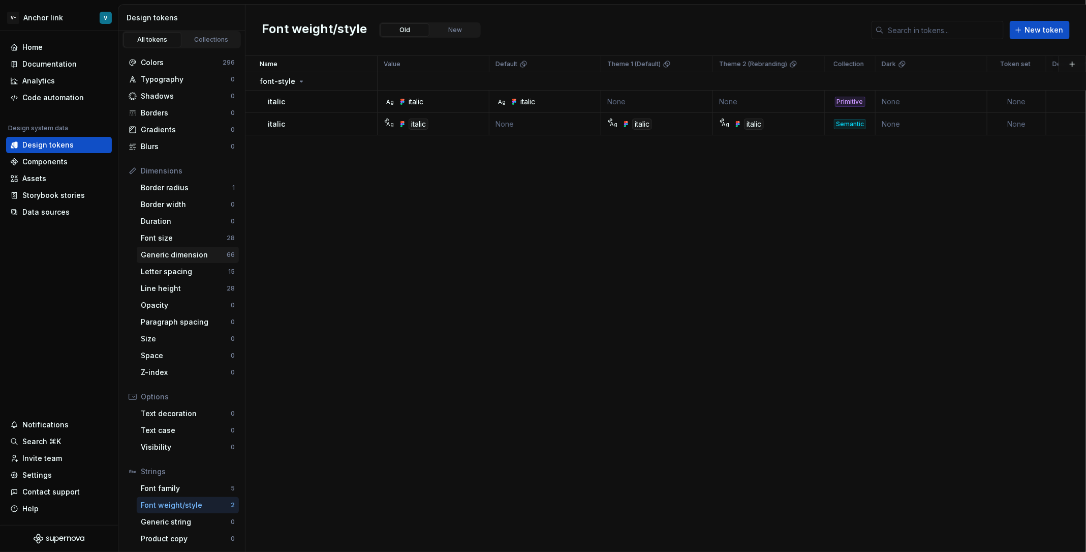
click at [191, 250] on div "Generic dimension" at bounding box center [184, 255] width 86 height 10
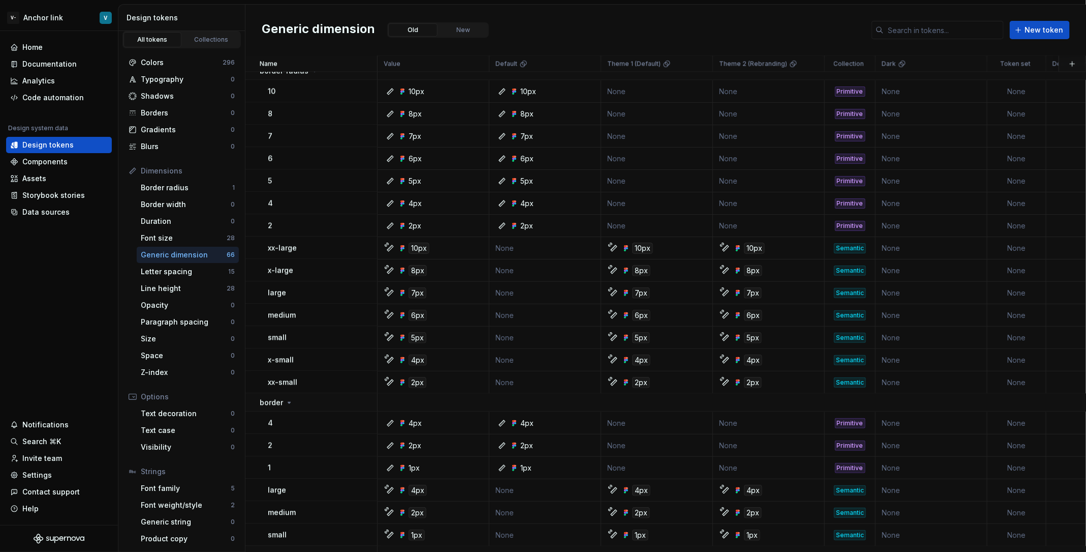
scroll to position [1161, 0]
